Goal: Information Seeking & Learning: Compare options

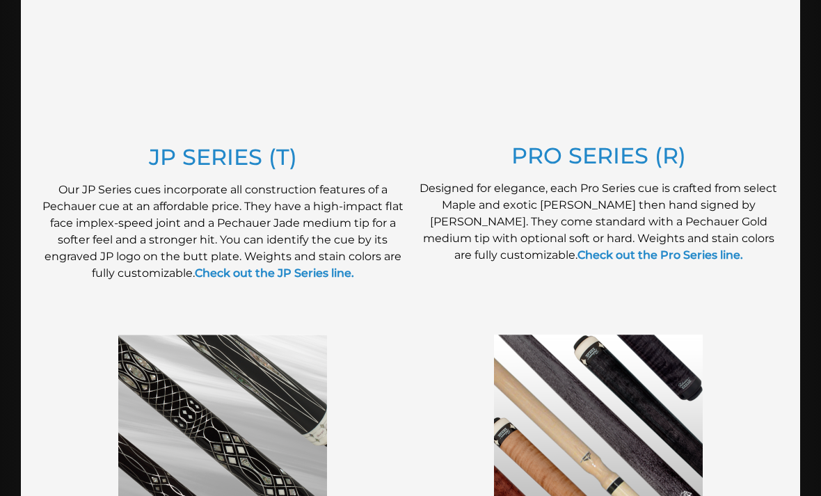
scroll to position [837, 0]
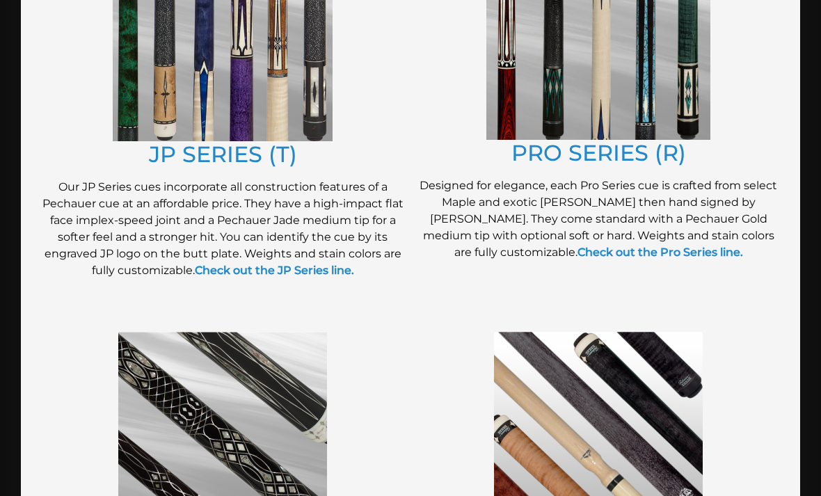
click at [244, 156] on link "JP SERIES (T)" at bounding box center [223, 154] width 148 height 27
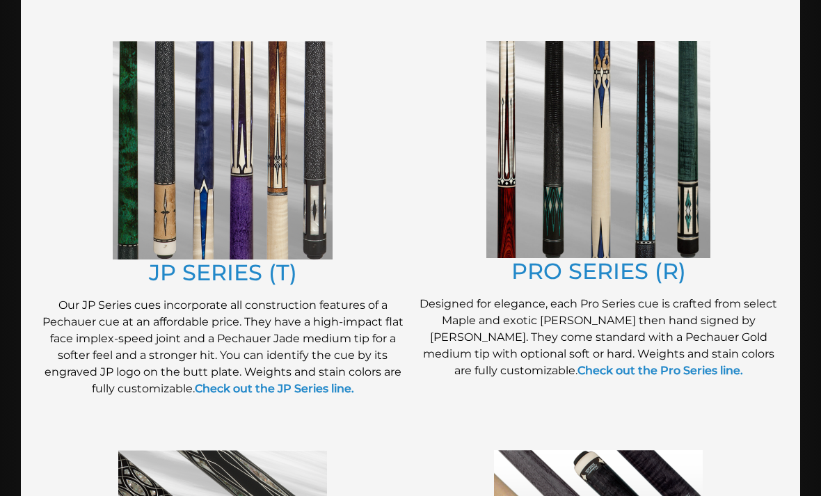
scroll to position [718, 0]
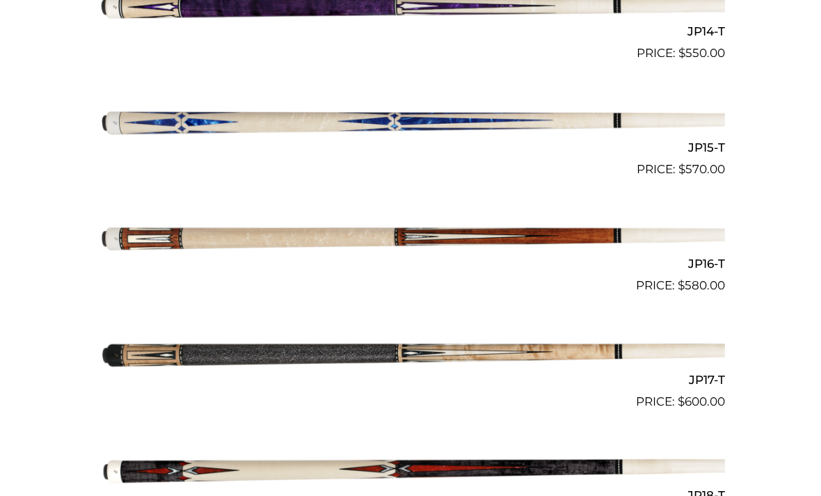
scroll to position [2008, 0]
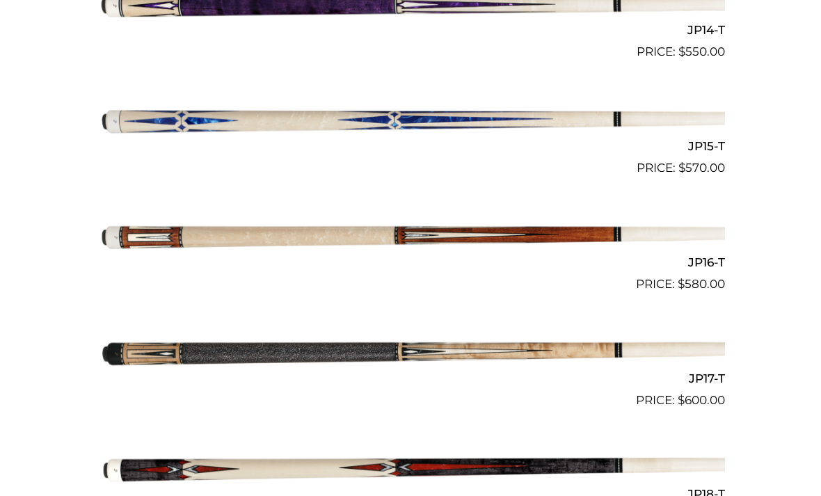
click at [505, 123] on img at bounding box center [410, 119] width 629 height 104
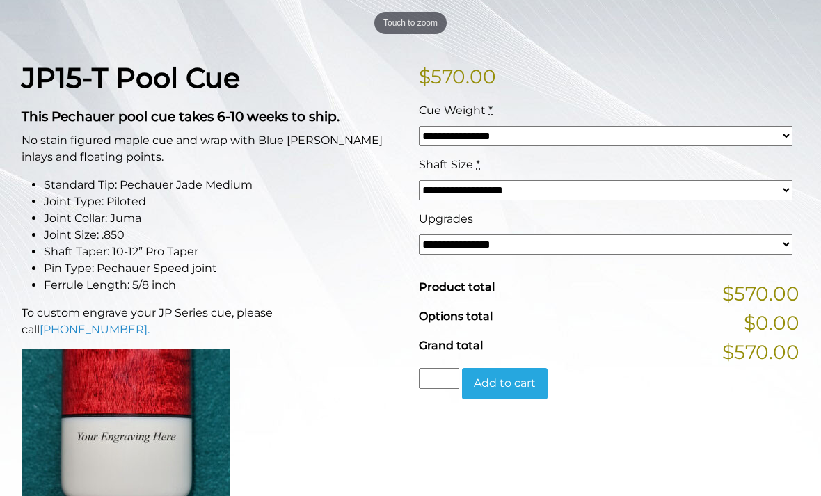
scroll to position [300, 0]
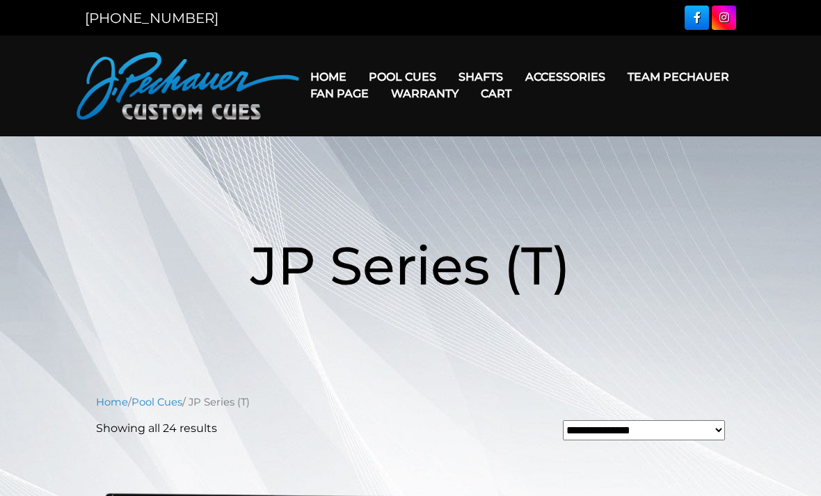
click at [499, 166] on link "Champion Collection" at bounding box center [444, 155] width 171 height 19
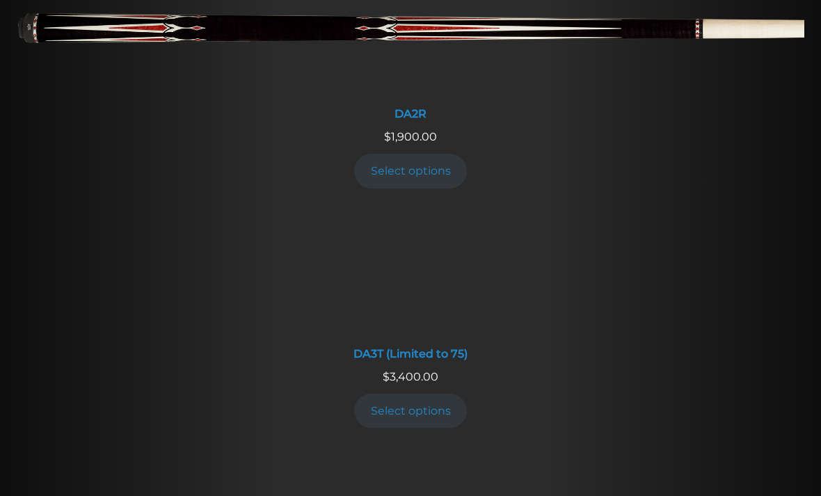
scroll to position [2117, 0]
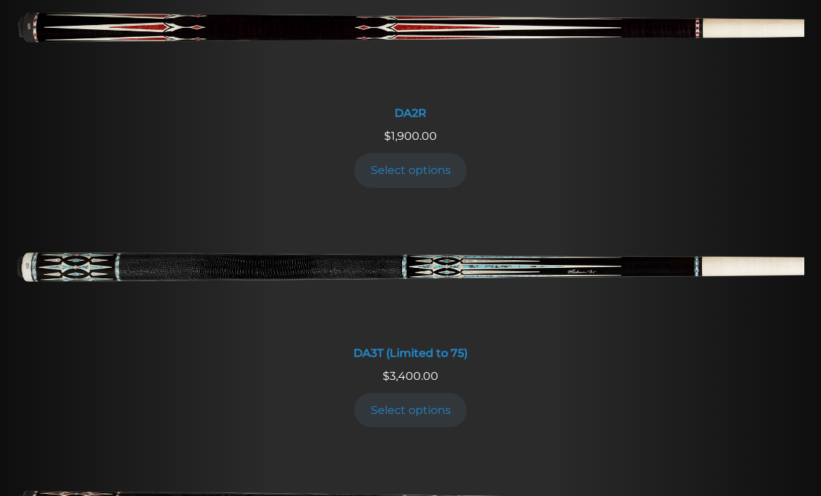
click at [592, 208] on img at bounding box center [410, 273] width 787 height 131
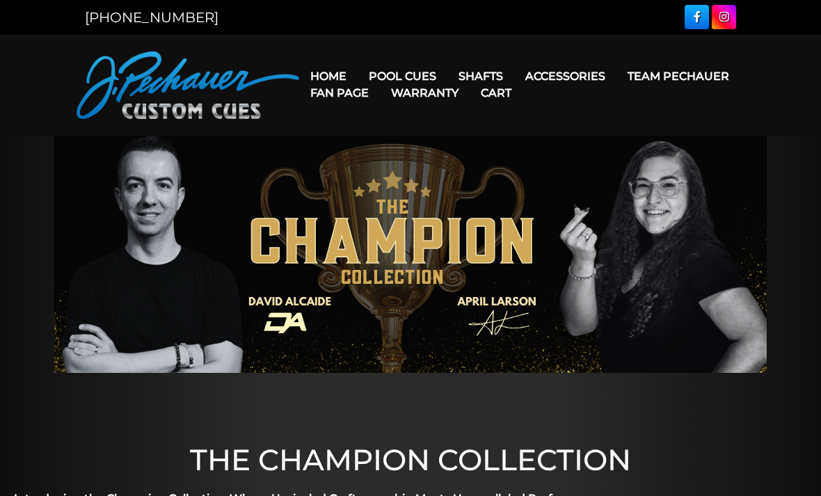
scroll to position [0, 0]
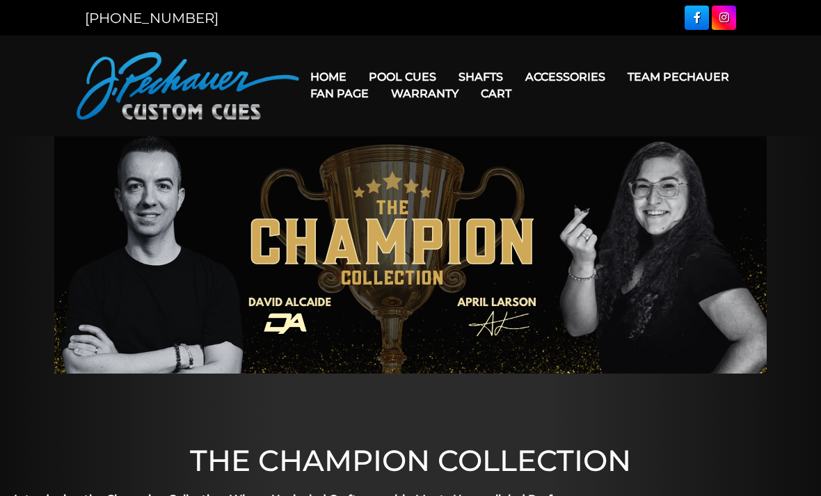
click at [459, 284] on link "Limited Edition" at bounding box center [444, 273] width 171 height 19
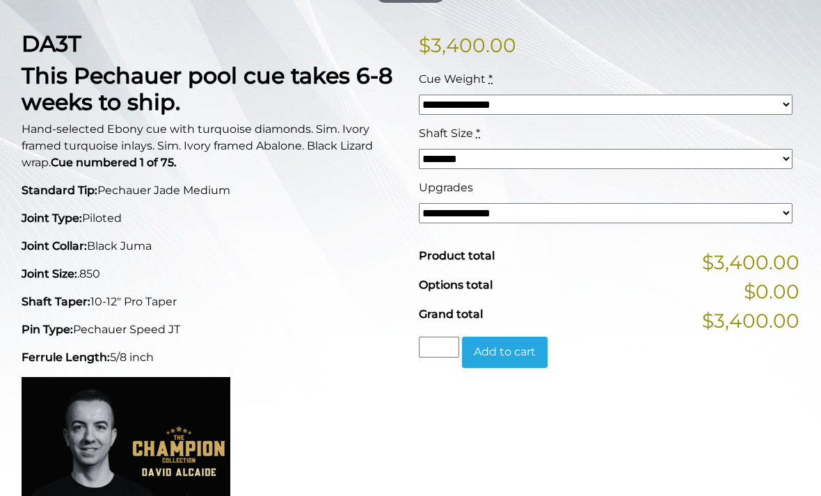
scroll to position [332, 0]
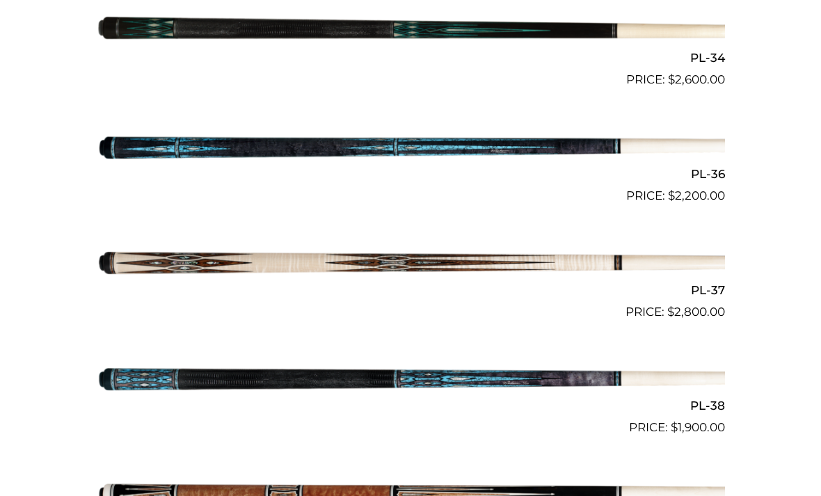
scroll to position [1212, 0]
click at [388, 377] on img at bounding box center [410, 380] width 629 height 104
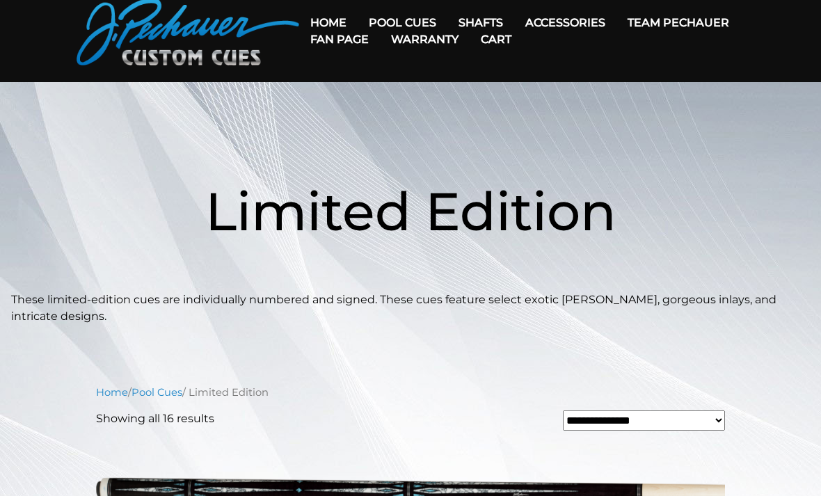
scroll to position [0, 0]
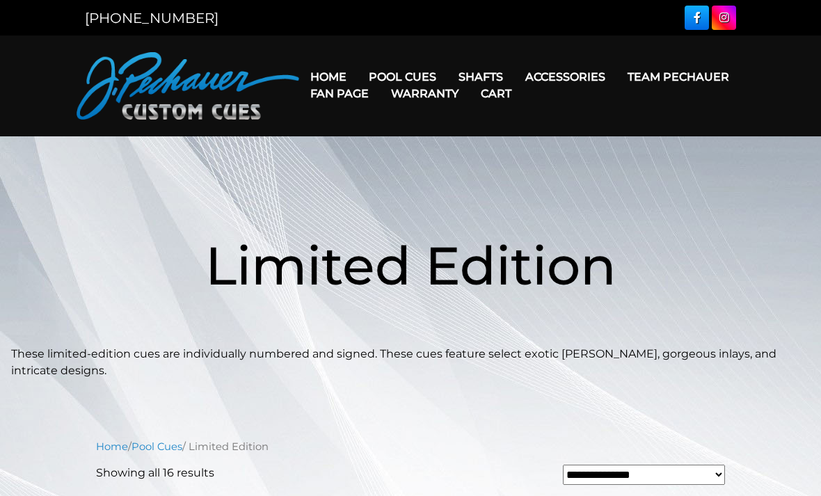
click at [616, 77] on link "Team Pechauer" at bounding box center [678, 76] width 124 height 35
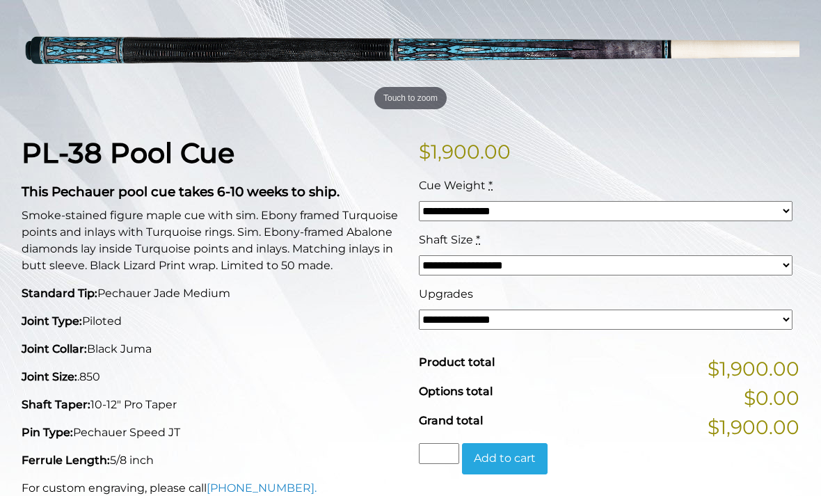
scroll to position [227, 0]
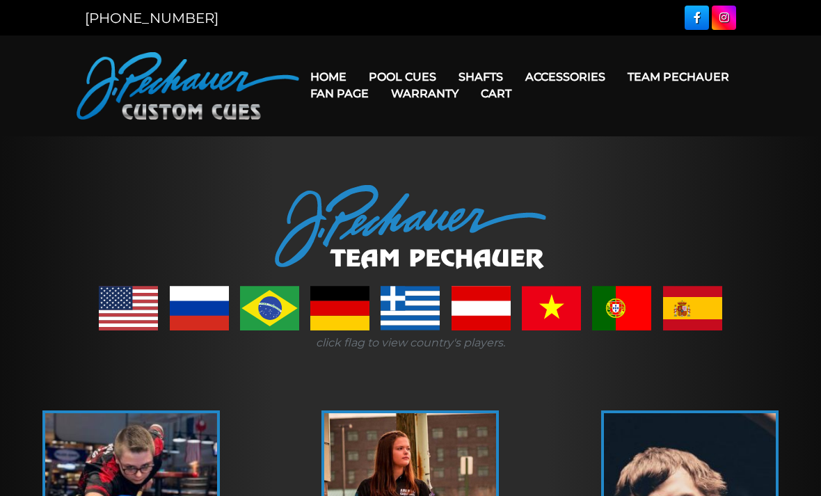
click at [481, 146] on link "Pro Series (R) – NEW" at bounding box center [444, 136] width 171 height 19
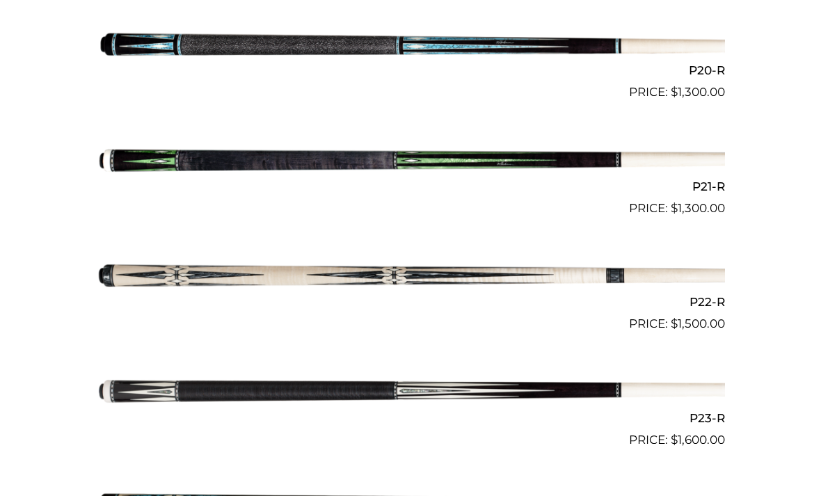
scroll to position [2664, 0]
click at [464, 385] on img at bounding box center [410, 391] width 629 height 104
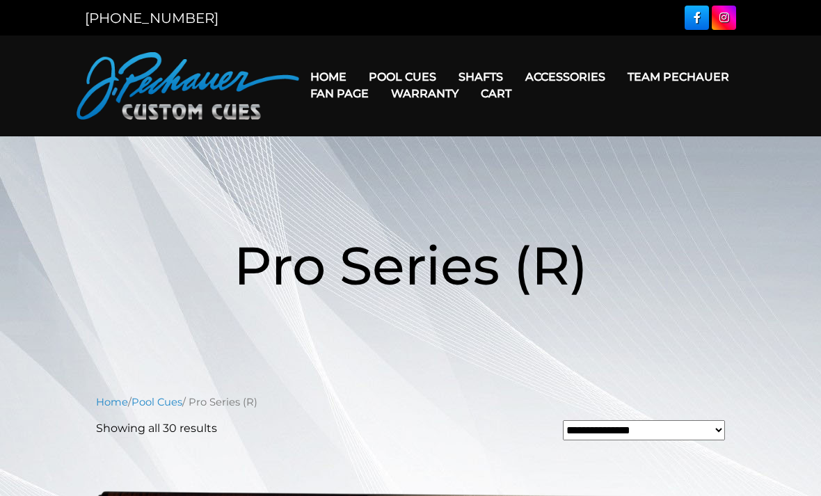
scroll to position [2709, 0]
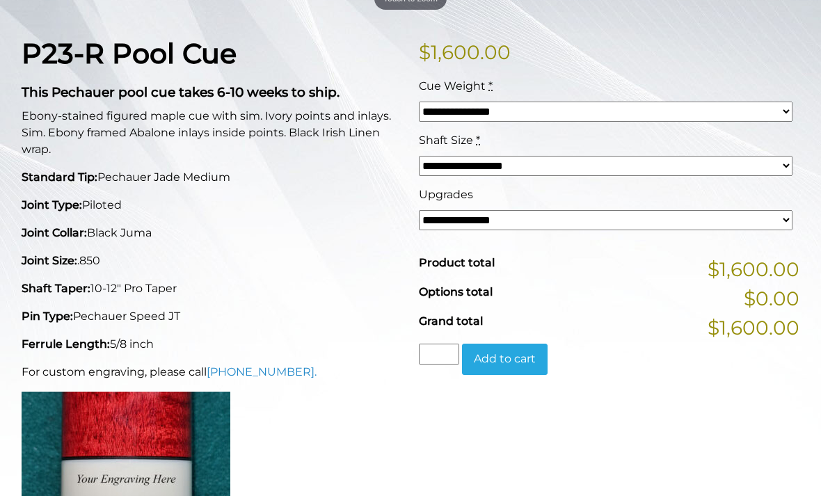
scroll to position [326, 0]
